Goal: Use online tool/utility: Utilize a website feature to perform a specific function

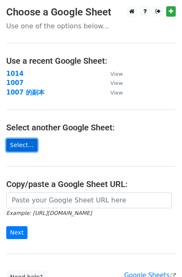
click at [26, 144] on link "Select..." at bounding box center [21, 145] width 31 height 13
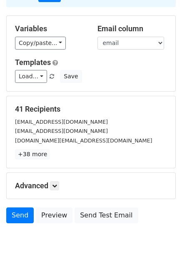
scroll to position [68, 0]
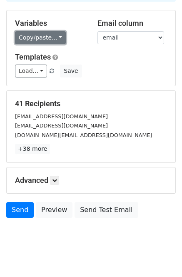
click at [42, 38] on link "Copy/paste..." at bounding box center [40, 37] width 51 height 13
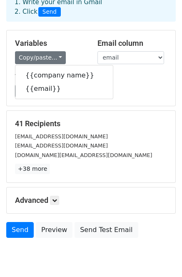
scroll to position [10, 0]
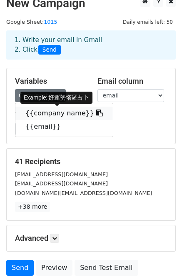
click at [96, 114] on icon at bounding box center [99, 112] width 7 height 7
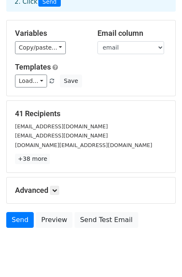
scroll to position [80, 0]
